Goal: Information Seeking & Learning: Learn about a topic

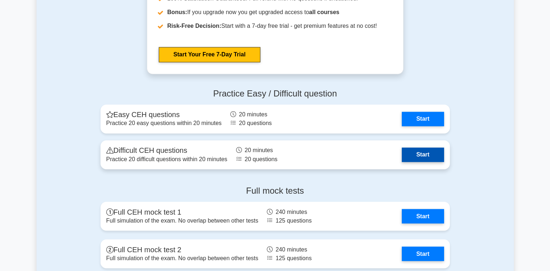
scroll to position [1217, 0]
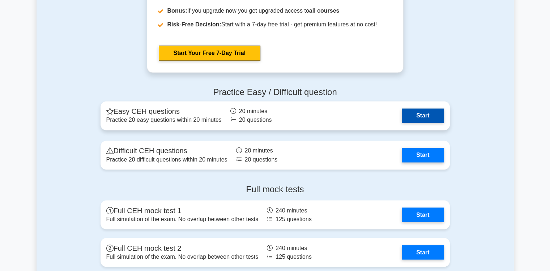
click at [414, 118] on link "Start" at bounding box center [423, 116] width 42 height 14
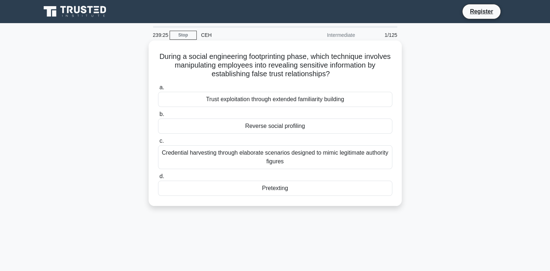
click at [191, 158] on div "Credential harvesting through elaborate scenarios designed to mimic legitimate …" at bounding box center [275, 157] width 234 height 24
click at [158, 144] on input "c. Credential harvesting through elaborate scenarios designed to mimic legitima…" at bounding box center [158, 141] width 0 height 5
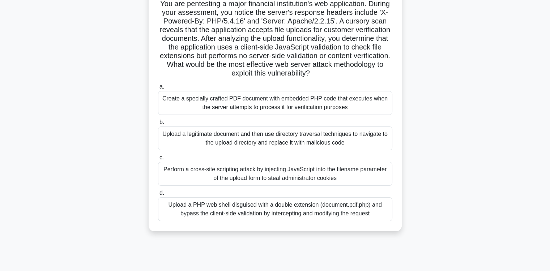
scroll to position [55, 0]
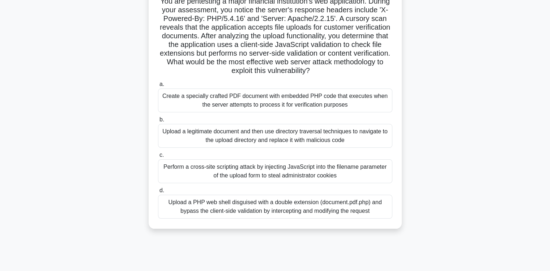
click at [204, 176] on div "Perform a cross-site scripting attack by injecting JavaScript into the filename…" at bounding box center [275, 172] width 234 height 24
click at [158, 158] on input "c. Perform a cross-site scripting attack by injecting JavaScript into the filen…" at bounding box center [158, 155] width 0 height 5
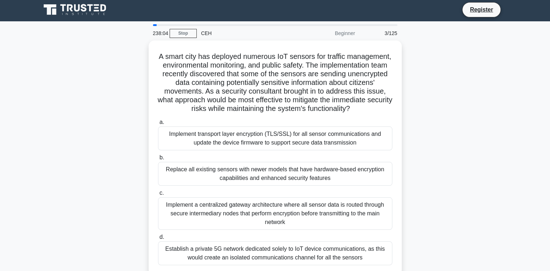
scroll to position [0, 0]
